Goal: Task Accomplishment & Management: Manage account settings

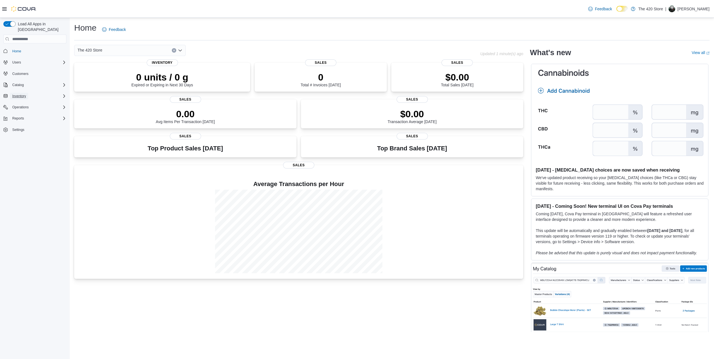
click at [22, 94] on span "Inventory" at bounding box center [19, 96] width 14 height 4
click at [23, 125] on span "Purchase Orders" at bounding box center [22, 127] width 25 height 4
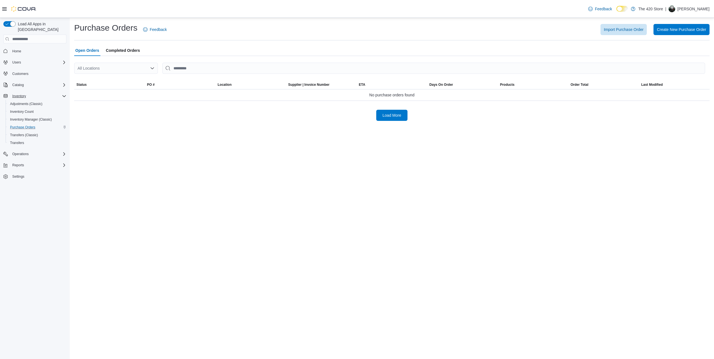
click at [114, 69] on div "All Locations" at bounding box center [116, 68] width 84 height 11
click at [697, 7] on p "[PERSON_NAME]" at bounding box center [693, 9] width 32 height 7
click at [677, 57] on span "Sign Out" at bounding box center [673, 57] width 15 height 6
